Goal: Communication & Community: Answer question/provide support

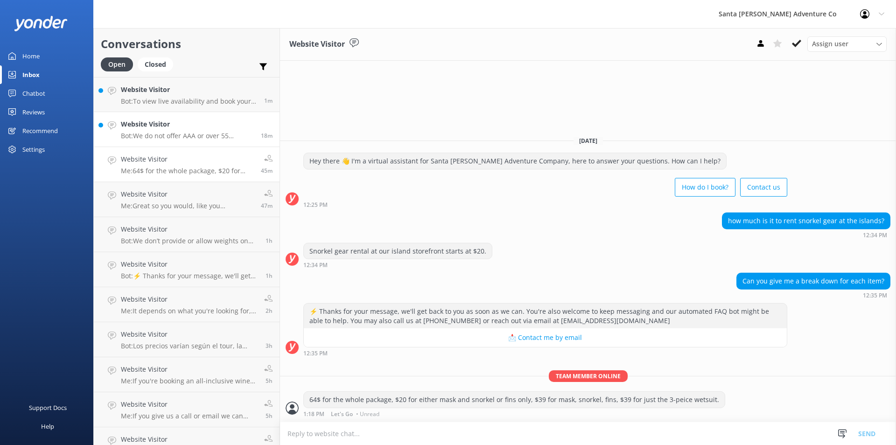
click at [189, 134] on p "Bot: We do not offer AAA or over 55 discounts. However, you can explore our cur…" at bounding box center [187, 136] width 133 height 8
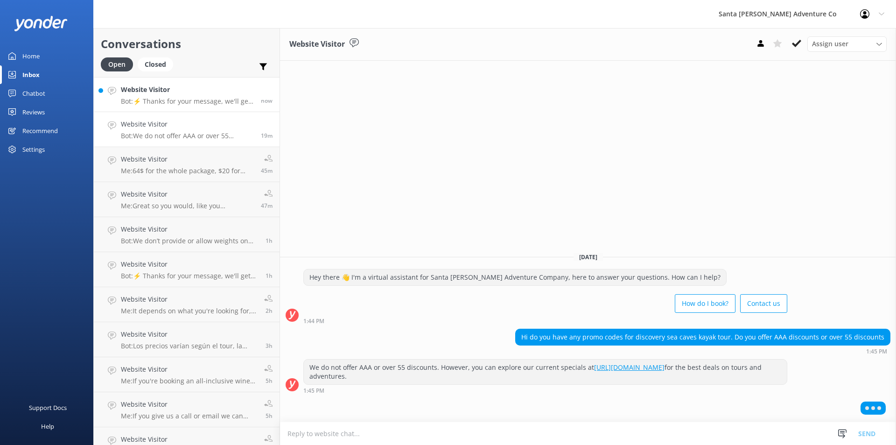
click at [156, 101] on p "Bot: ⚡ Thanks for your message, we'll get back to you as soon as we can. You're…" at bounding box center [187, 101] width 133 height 8
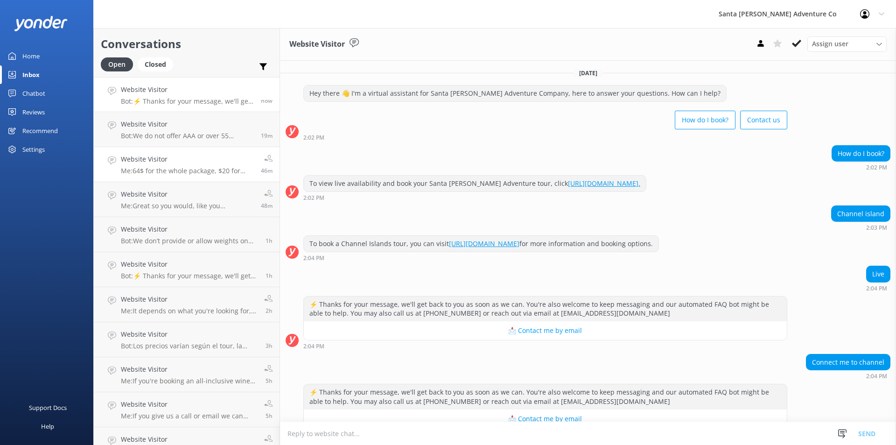
scroll to position [21, 0]
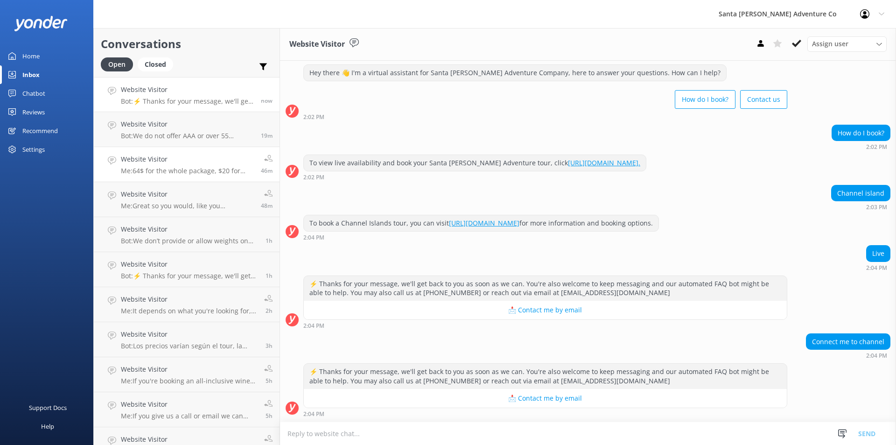
click at [189, 169] on p "Me: 64$ for the whole package, $20 for either mask and snorkel or fins only, $3…" at bounding box center [187, 171] width 133 height 8
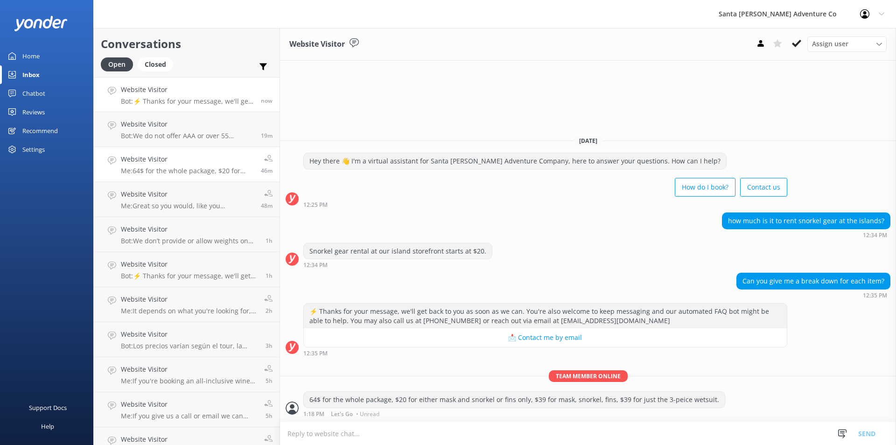
click at [172, 106] on link "Website Visitor Bot: ⚡ Thanks for your message, we'll get back to you as soon a…" at bounding box center [187, 94] width 186 height 35
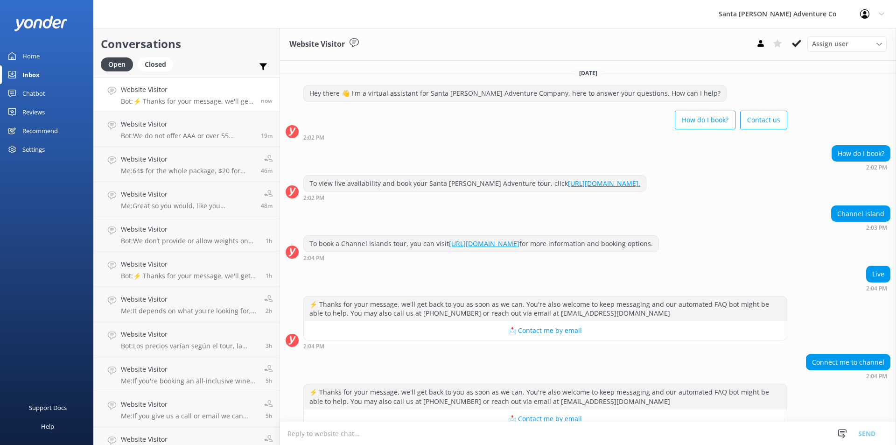
scroll to position [21, 0]
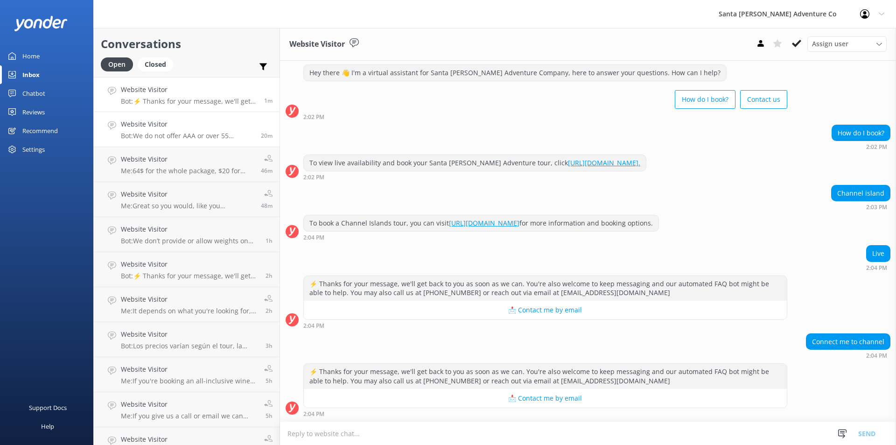
click at [161, 125] on h4 "Website Visitor" at bounding box center [187, 124] width 133 height 10
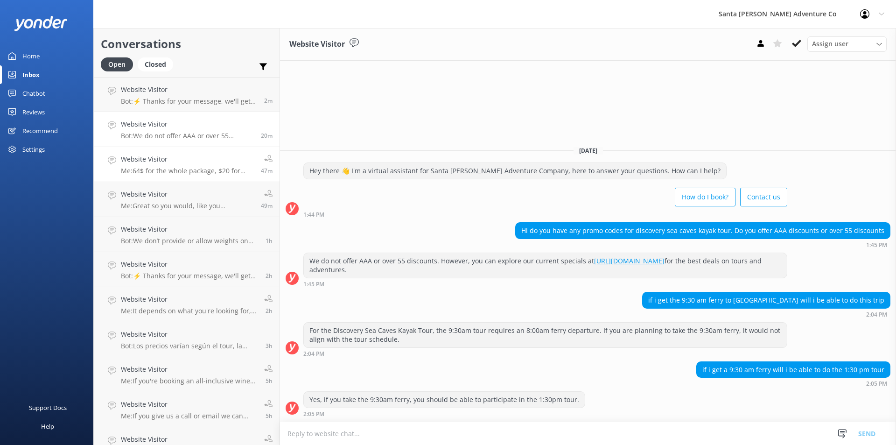
click at [170, 171] on p "Me: 64$ for the whole package, $20 for either mask and snorkel or fins only, $3…" at bounding box center [187, 171] width 133 height 8
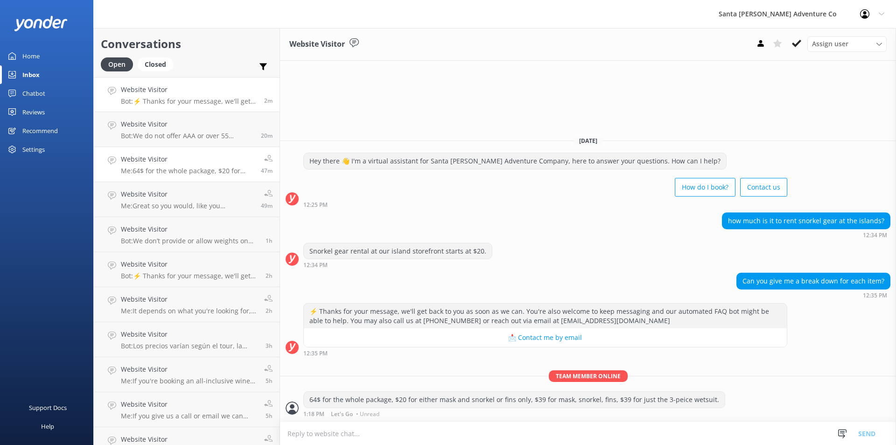
click at [157, 106] on link "Website Visitor Bot: ⚡ Thanks for your message, we'll get back to you as soon a…" at bounding box center [187, 94] width 186 height 35
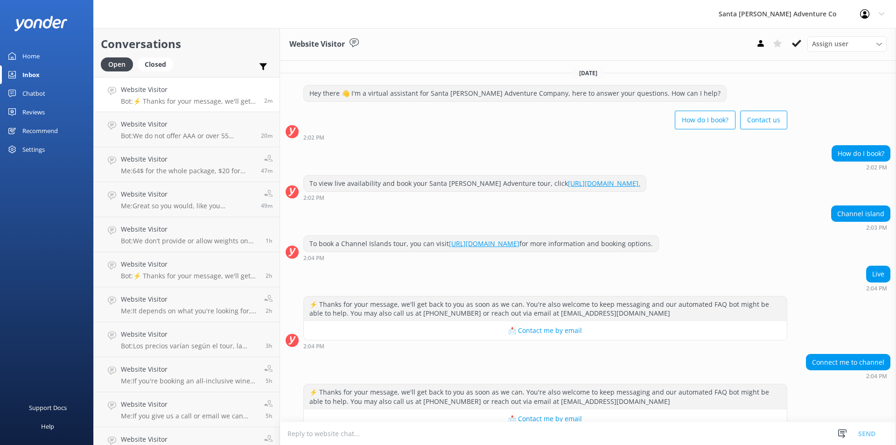
scroll to position [21, 0]
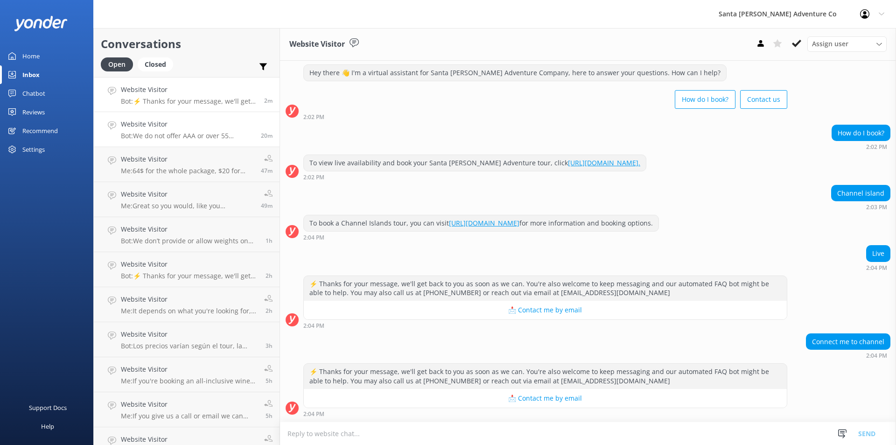
click at [168, 135] on p "Bot: We do not offer AAA or over 55 discounts. However, you can explore our cur…" at bounding box center [187, 136] width 133 height 8
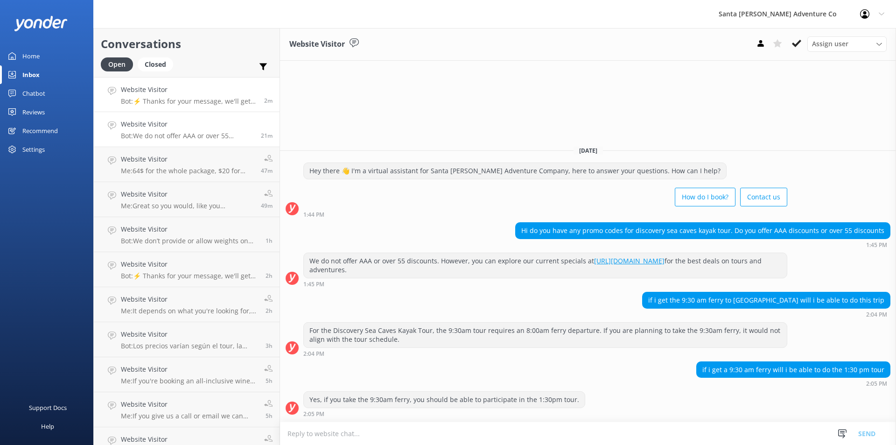
click at [167, 105] on p "Bot: ⚡ Thanks for your message, we'll get back to you as soon as we can. You're…" at bounding box center [189, 101] width 136 height 8
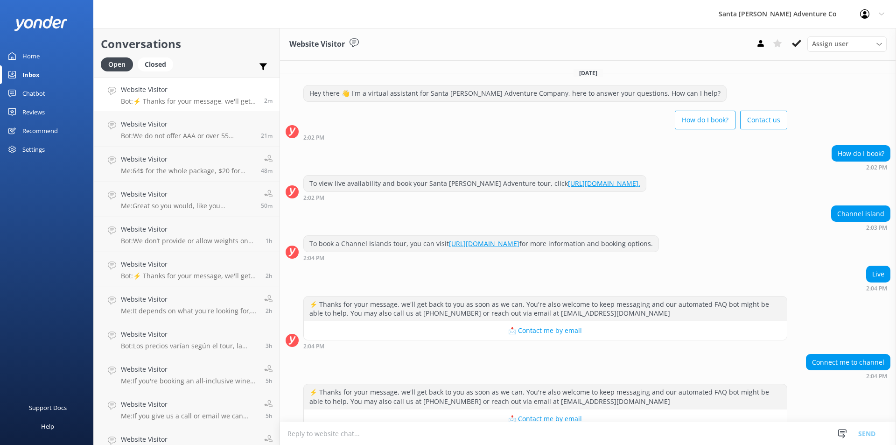
scroll to position [42, 0]
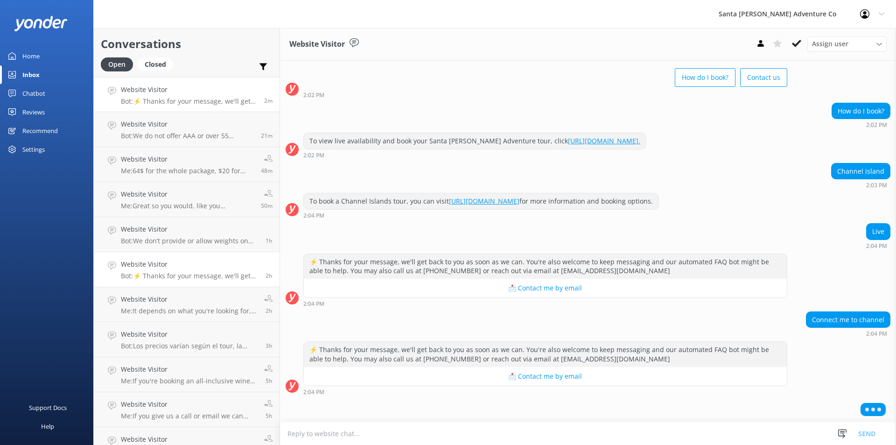
click at [168, 268] on h4 "Website Visitor" at bounding box center [190, 264] width 138 height 10
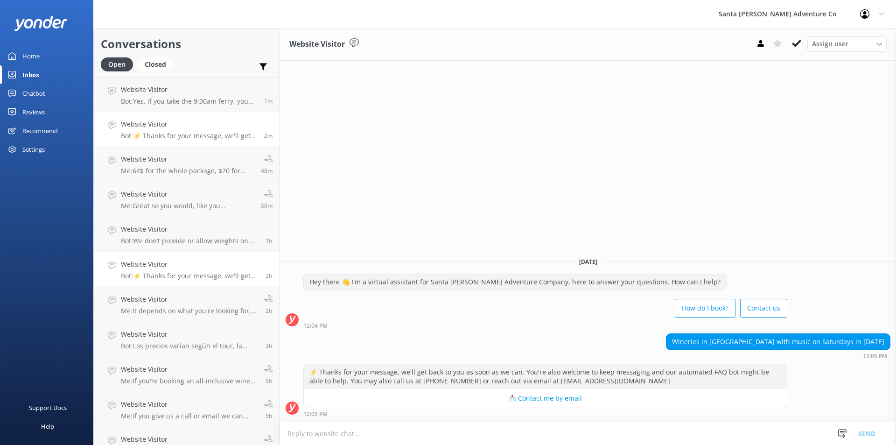
click at [160, 134] on p "Bot: ⚡ Thanks for your message, we'll get back to you as soon as we can. You're…" at bounding box center [189, 136] width 136 height 8
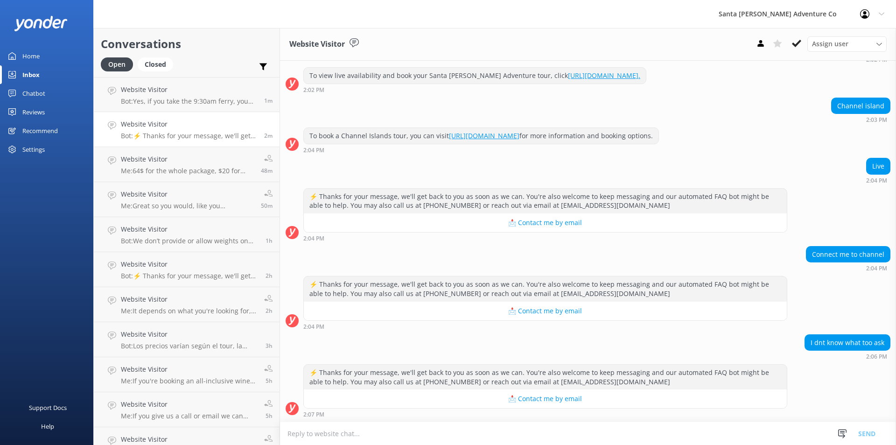
scroll to position [108, 0]
click at [418, 430] on textarea at bounding box center [588, 433] width 616 height 23
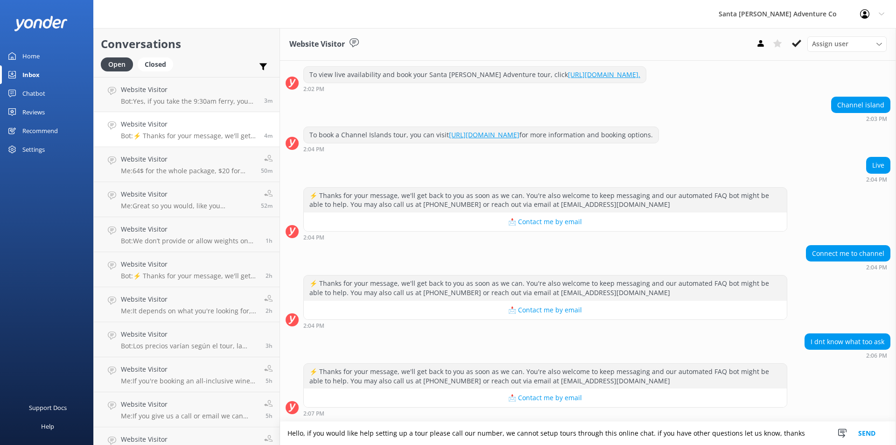
click at [789, 438] on textarea "Hello, if you would like help setting up a tour please call our number, we cann…" at bounding box center [588, 433] width 616 height 23
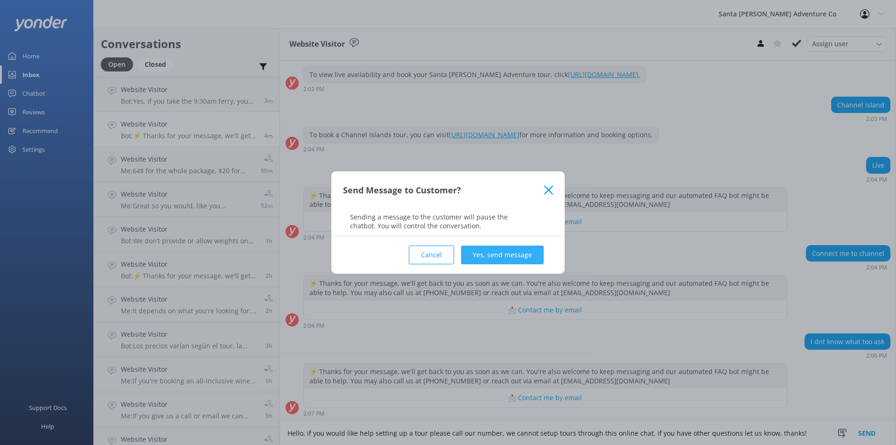
type textarea "Hello, if you would like help setting up a tour please call our number, we cann…"
click at [515, 254] on button "Yes, send message" at bounding box center [502, 255] width 83 height 19
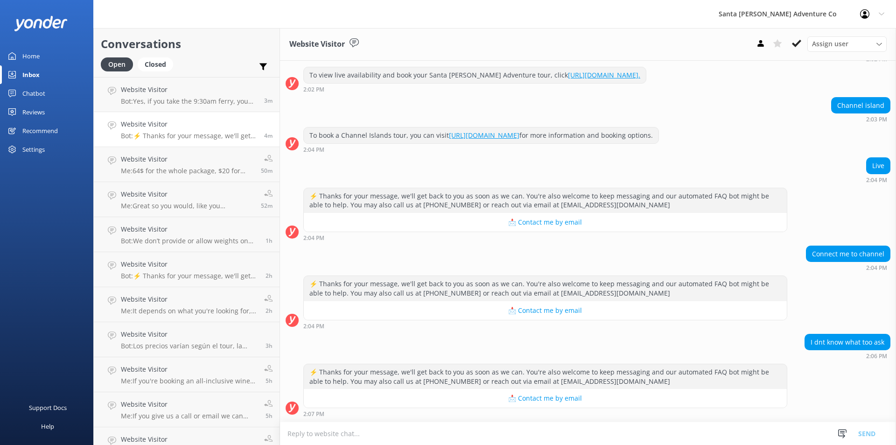
scroll to position [178, 0]
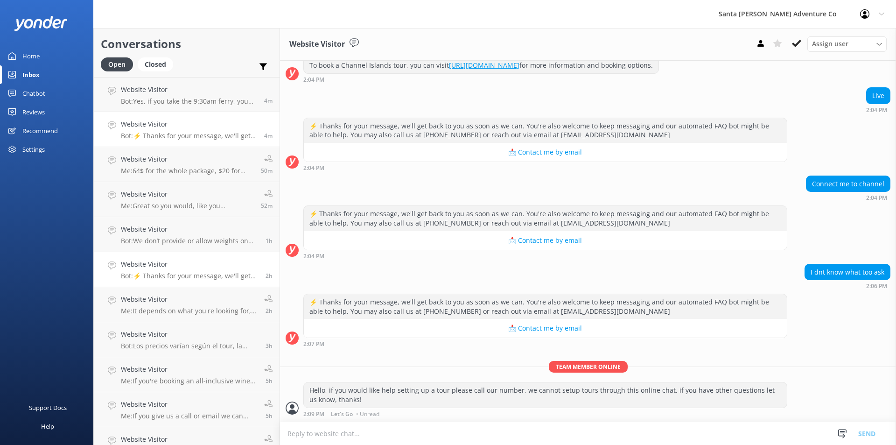
click at [185, 266] on h4 "Website Visitor" at bounding box center [190, 264] width 138 height 10
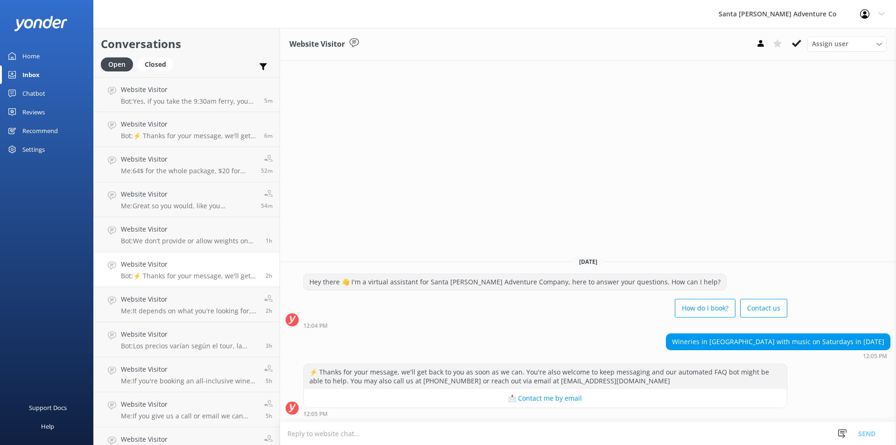
click at [379, 435] on textarea at bounding box center [588, 433] width 616 height 23
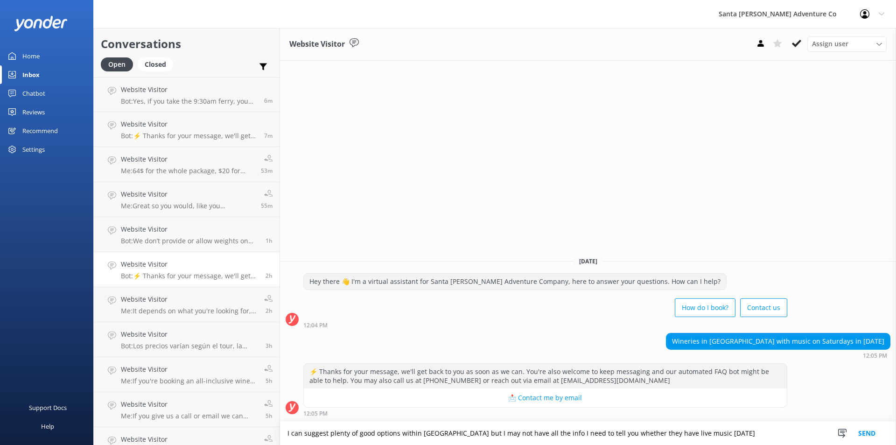
click at [715, 435] on textarea "I can suggest plenty of good options within [GEOGRAPHIC_DATA] but I may not hav…" at bounding box center [588, 433] width 616 height 23
click at [728, 435] on textarea "I can suggest plenty of good options within [GEOGRAPHIC_DATA] but I may not hav…" at bounding box center [588, 433] width 616 height 23
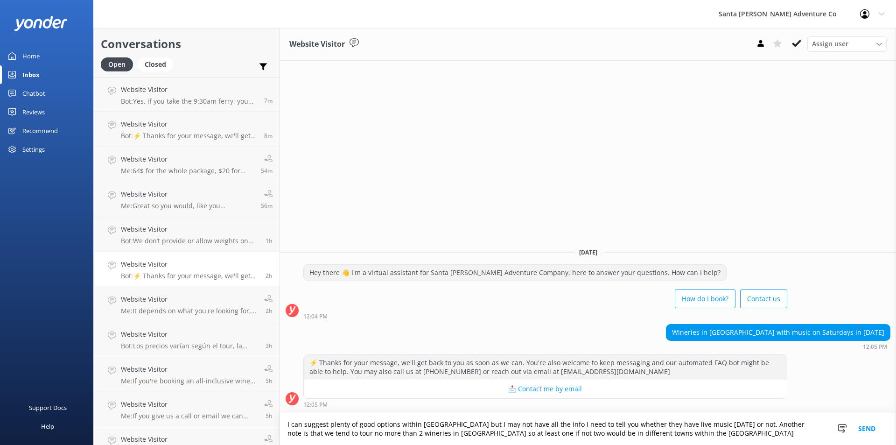
click at [708, 434] on textarea "I can suggest plenty of good options within [GEOGRAPHIC_DATA] but I may not hav…" at bounding box center [588, 429] width 616 height 32
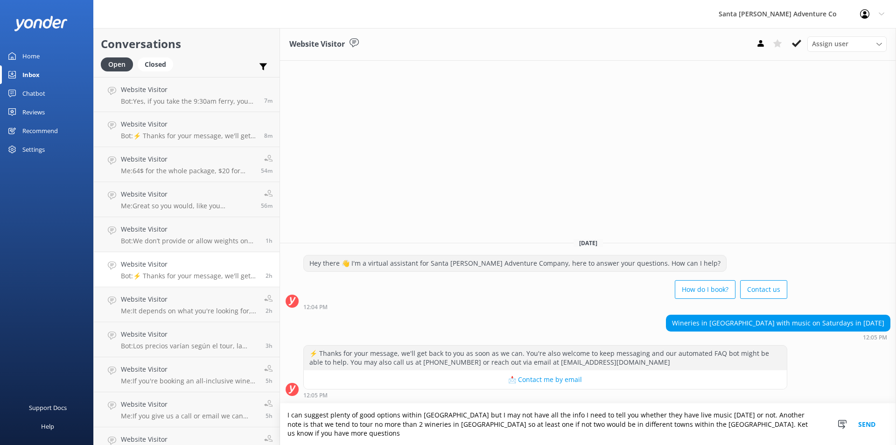
drag, startPoint x: 705, startPoint y: 426, endPoint x: 678, endPoint y: 398, distance: 38.3
click at [678, 398] on div "⚡ Thanks for your message, we'll get back to you as soon as we can. You're also…" at bounding box center [588, 374] width 616 height 58
click at [705, 424] on textarea "I can suggest plenty of good options within [GEOGRAPHIC_DATA] but I may not hav…" at bounding box center [588, 424] width 616 height 42
click at [706, 425] on textarea "I can suggest plenty of good options within [GEOGRAPHIC_DATA] but I may not hav…" at bounding box center [588, 424] width 616 height 42
click at [332, 436] on textarea "I can suggest plenty of good options within [GEOGRAPHIC_DATA] but I may not hav…" at bounding box center [588, 424] width 616 height 42
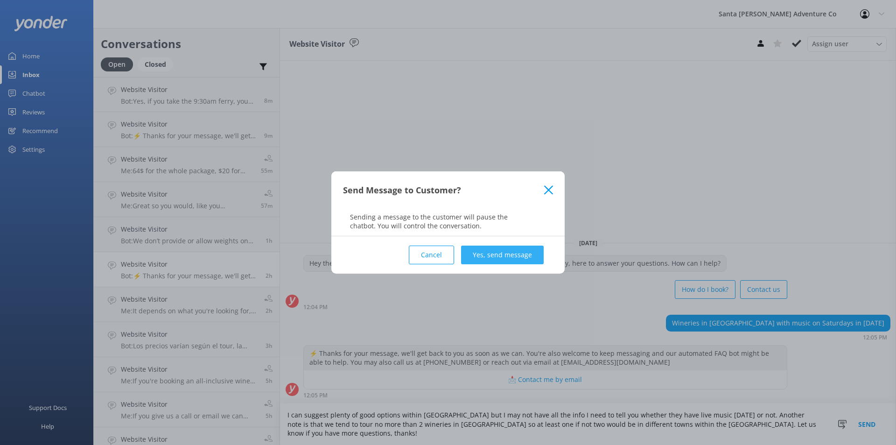
type textarea "I can suggest plenty of good options within [GEOGRAPHIC_DATA] but I may not hav…"
click at [501, 257] on button "Yes, send message" at bounding box center [502, 255] width 83 height 19
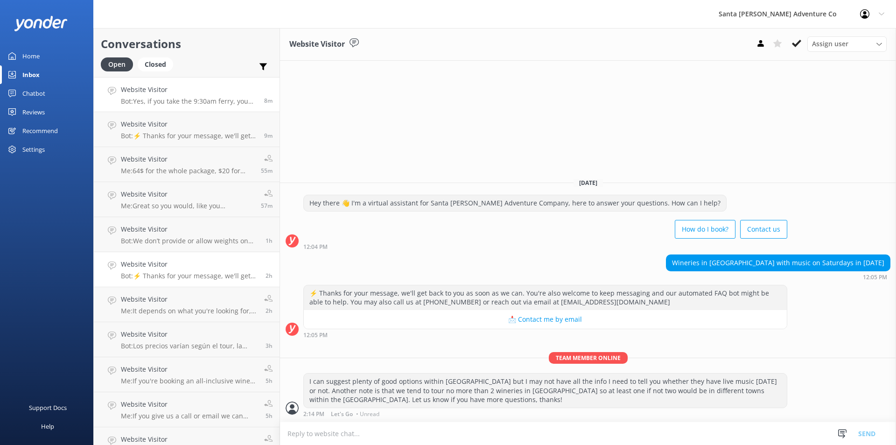
click at [185, 106] on link "Website Visitor Bot: Yes, if you take the 9:30am ferry, you should be able to p…" at bounding box center [187, 94] width 186 height 35
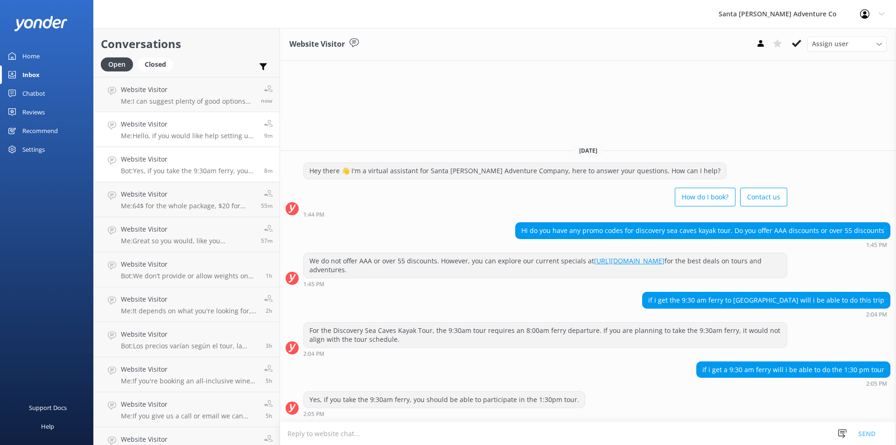
click at [193, 129] on h4 "Website Visitor" at bounding box center [189, 124] width 136 height 10
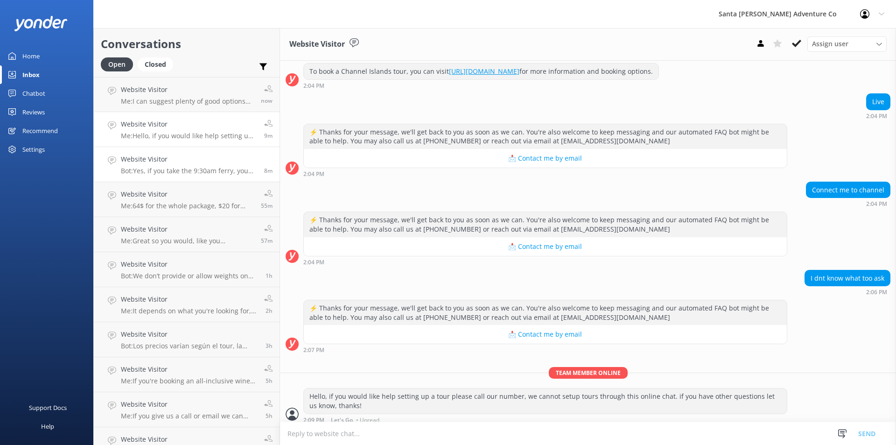
scroll to position [178, 0]
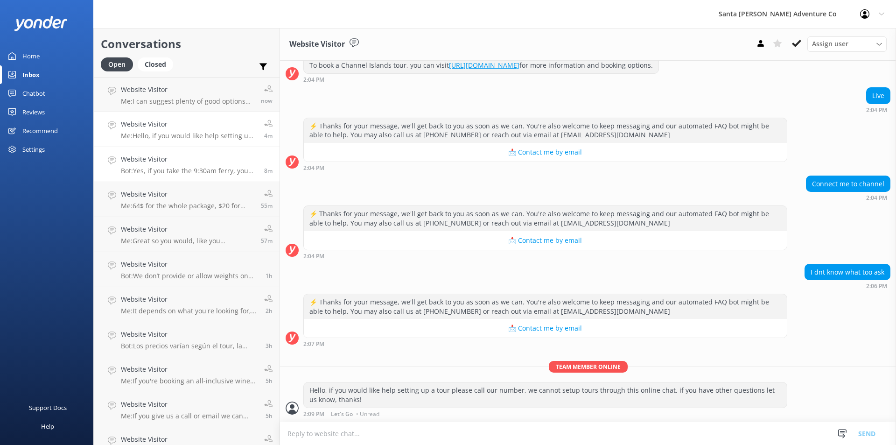
click at [194, 162] on h4 "Website Visitor" at bounding box center [189, 159] width 136 height 10
